Goal: Transaction & Acquisition: Purchase product/service

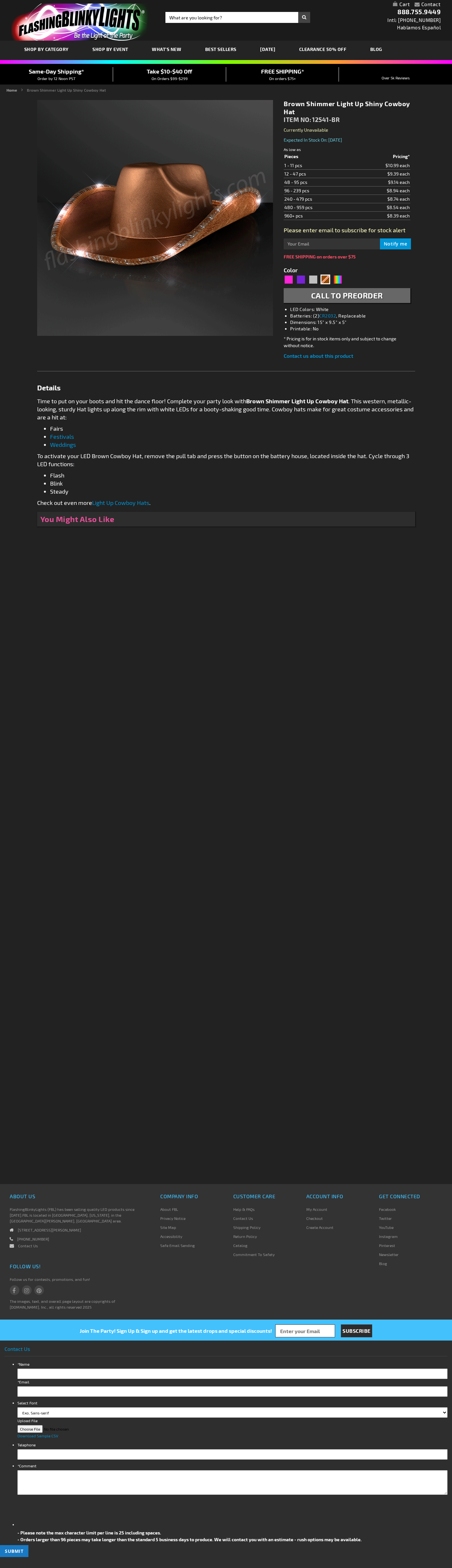
type input "5696"
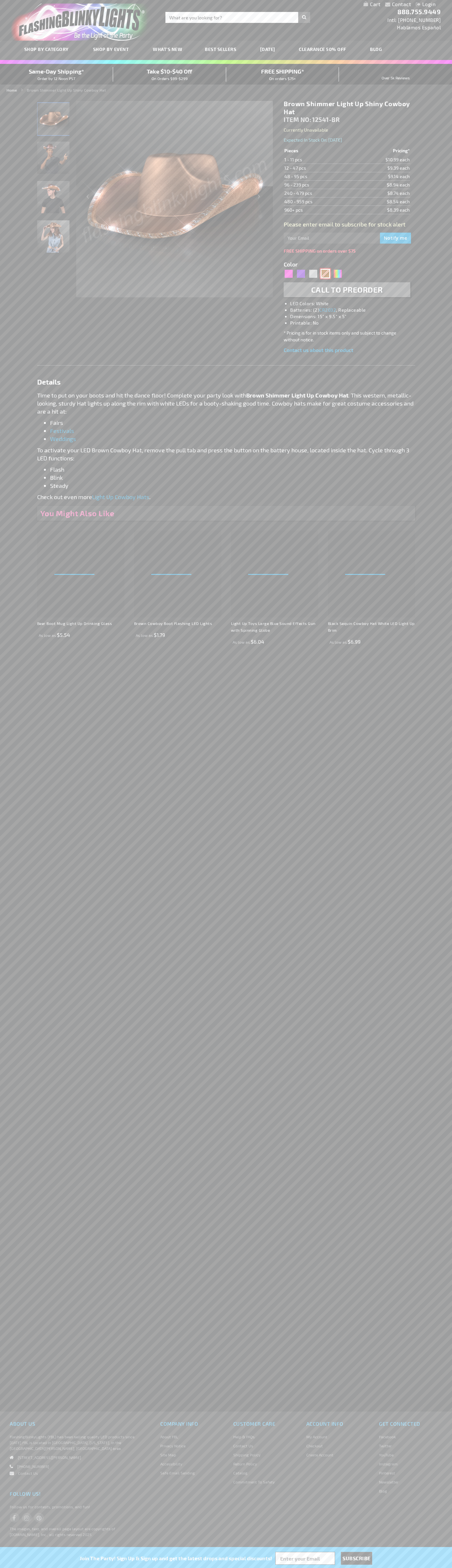
click at [325, 274] on div "Brown" at bounding box center [325, 274] width 10 height 10
